Goal: Information Seeking & Learning: Stay updated

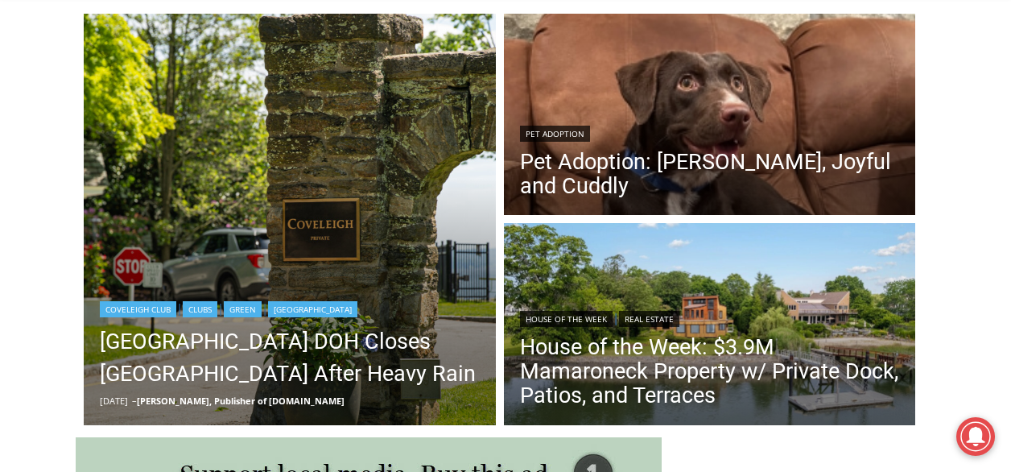
scroll to position [483, 0]
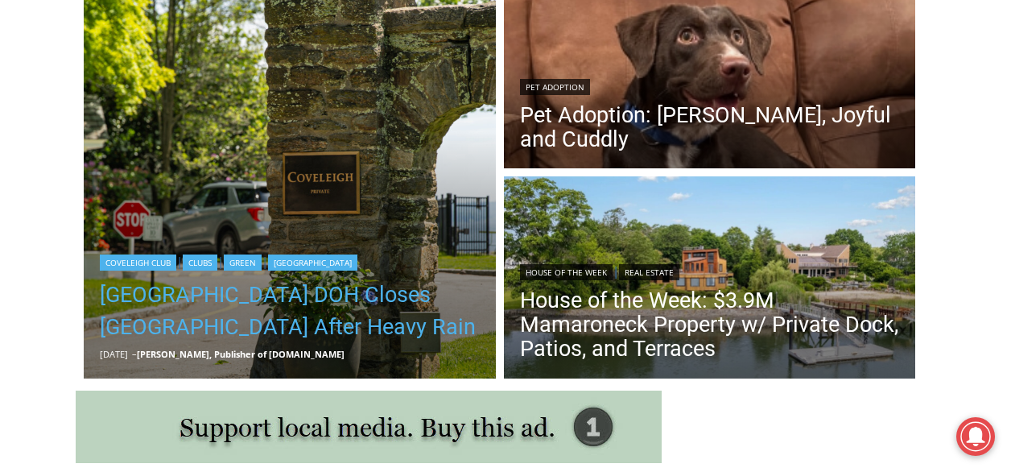
click at [284, 315] on link "[GEOGRAPHIC_DATA] DOH Closes [GEOGRAPHIC_DATA] After Heavy Rain" at bounding box center [290, 310] width 380 height 64
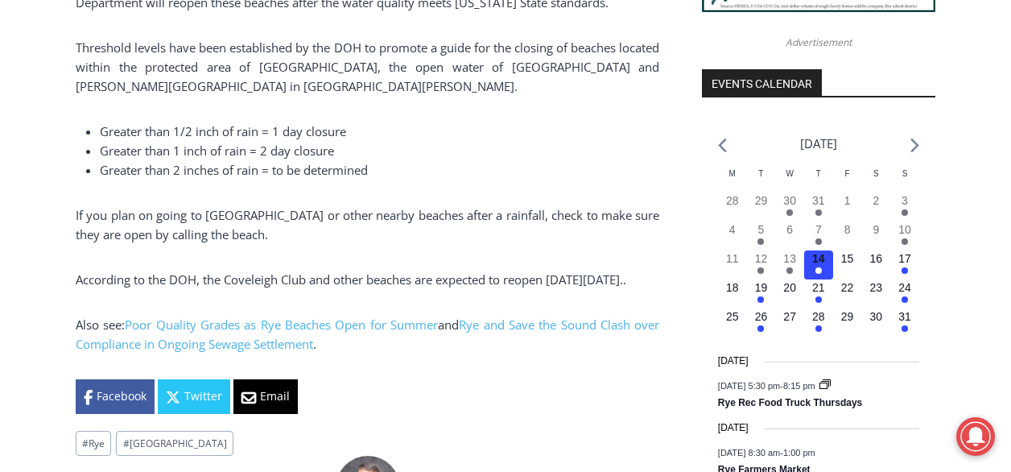
scroll to position [1770, 0]
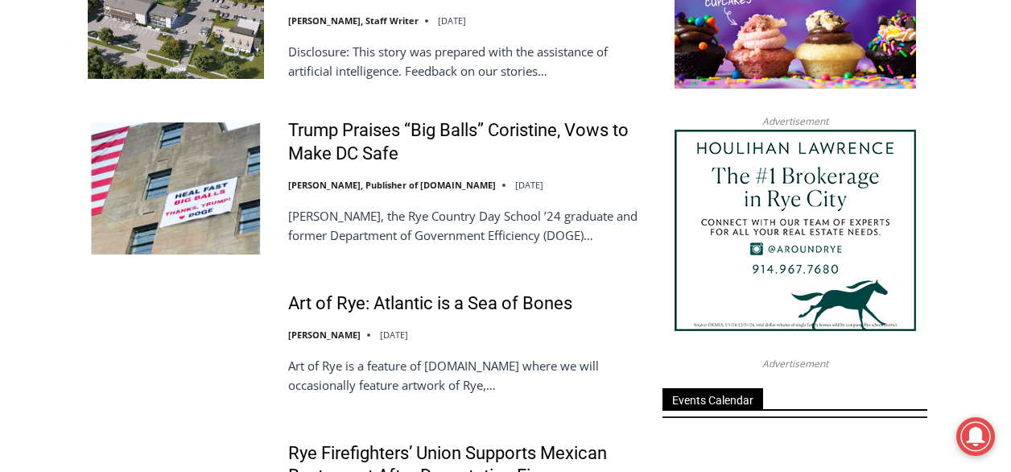
scroll to position [1931, 0]
